Goal: Use online tool/utility: Utilize a website feature to perform a specific function

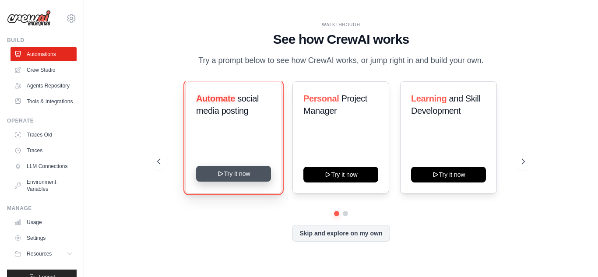
click at [227, 178] on button "Try it now" at bounding box center [233, 174] width 75 height 16
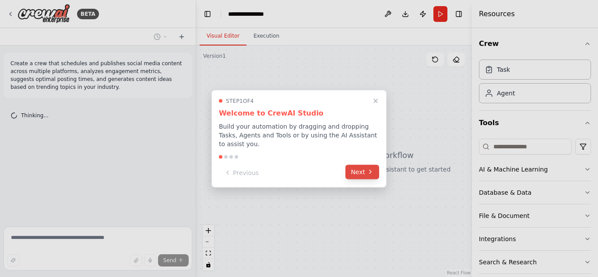
click at [364, 167] on button "Next" at bounding box center [362, 172] width 34 height 14
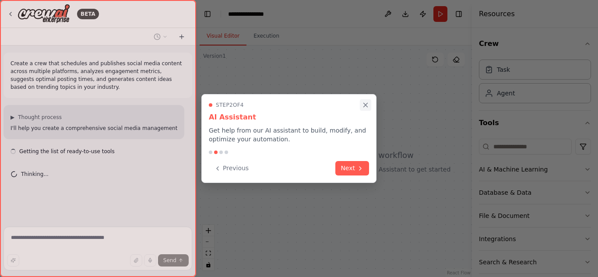
click at [364, 108] on icon "Close walkthrough" at bounding box center [365, 105] width 8 height 8
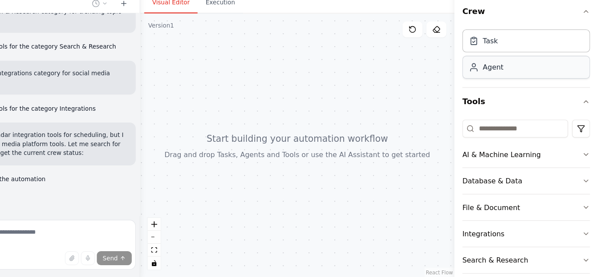
click at [515, 95] on div "Agent" at bounding box center [535, 93] width 112 height 20
click at [516, 78] on div "Task" at bounding box center [535, 69] width 112 height 20
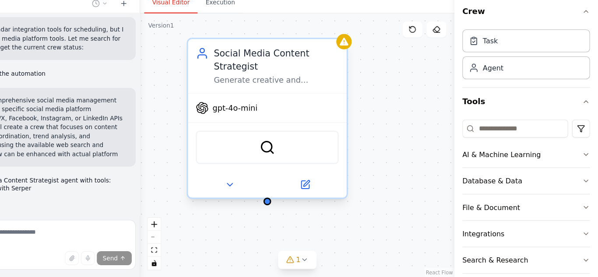
scroll to position [443, 0]
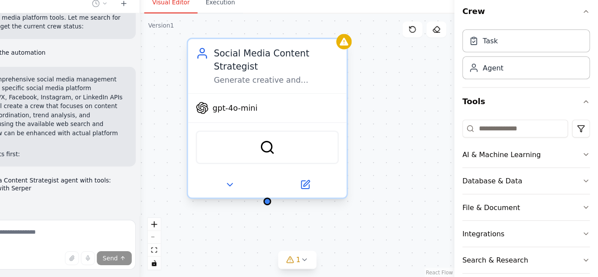
click at [308, 137] on div "gpt-4o-mini" at bounding box center [307, 128] width 139 height 25
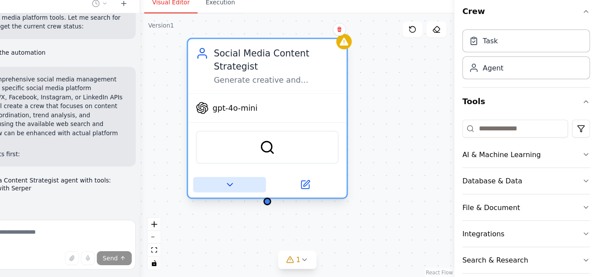
click at [276, 194] on icon at bounding box center [274, 195] width 9 height 9
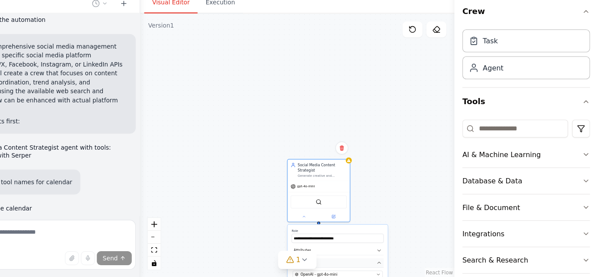
scroll to position [490, 0]
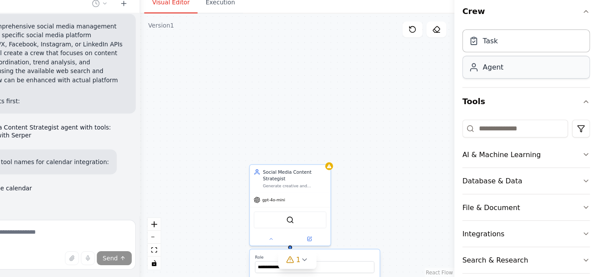
click at [530, 94] on div "Agent" at bounding box center [535, 93] width 112 height 20
